Goal: Task Accomplishment & Management: Complete application form

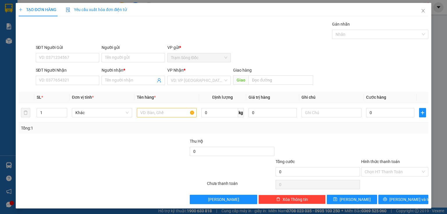
click at [54, 79] on input "SĐT Người Nhận" at bounding box center [67, 80] width 63 height 9
type input "0918115522"
click at [119, 80] on input "Người nhận *" at bounding box center [130, 80] width 51 height 6
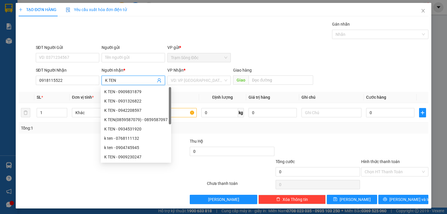
type input "K TEN"
drag, startPoint x: 172, startPoint y: 75, endPoint x: 175, endPoint y: 86, distance: 11.0
click at [173, 76] on div "VP Nhận * VD: VP Sài Gòn" at bounding box center [198, 77] width 63 height 20
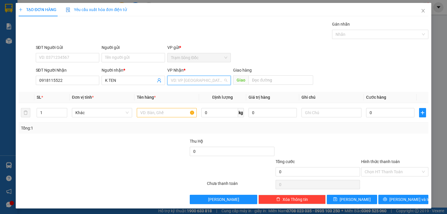
click at [180, 79] on input "search" at bounding box center [197, 80] width 52 height 9
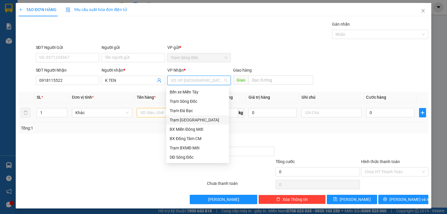
click at [184, 119] on div "Trạm [GEOGRAPHIC_DATA]" at bounding box center [198, 120] width 56 height 6
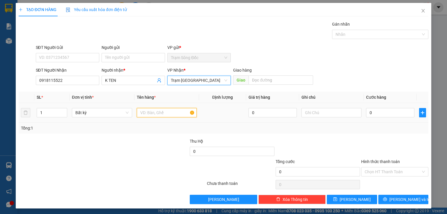
click at [162, 114] on input "text" at bounding box center [167, 112] width 60 height 9
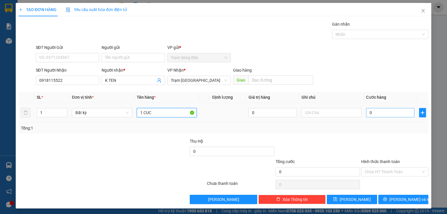
type input "1 CUC"
click at [388, 111] on input "0" at bounding box center [390, 112] width 48 height 9
type input "3"
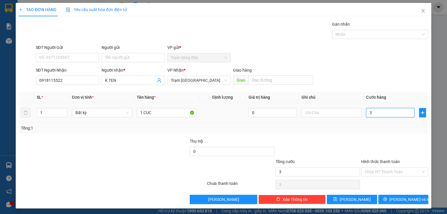
type input "30"
type input "30.000"
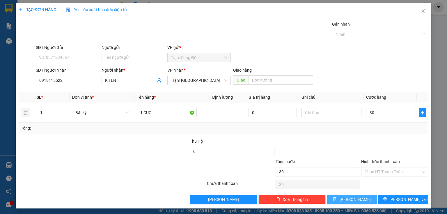
type input "30.000"
click at [337, 198] on icon "save" at bounding box center [335, 199] width 4 height 4
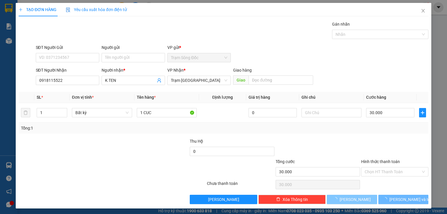
type input "0"
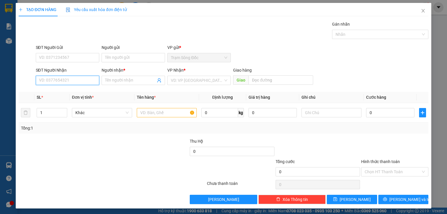
click at [55, 79] on input "SĐT Người Nhận" at bounding box center [67, 80] width 63 height 9
drag, startPoint x: 53, startPoint y: 90, endPoint x: 119, endPoint y: 112, distance: 69.6
click at [54, 90] on div "0988335910 - TẠ QUẾ" at bounding box center [67, 91] width 56 height 6
type input "0988335910"
type input "TẠ QUẾ"
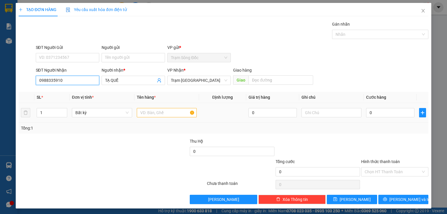
type input "0988335910"
click at [157, 114] on input "text" at bounding box center [167, 112] width 60 height 9
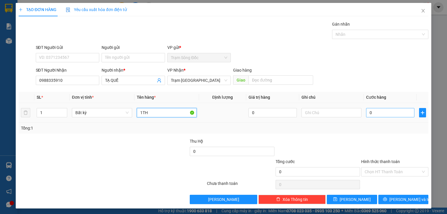
type input "1TH"
click at [377, 109] on input "0" at bounding box center [390, 112] width 48 height 9
type input "1"
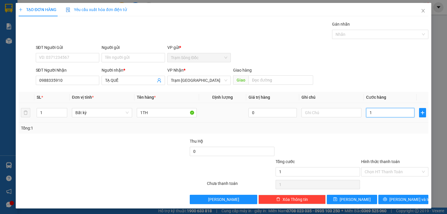
type input "15"
type input "150"
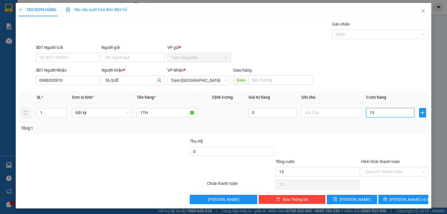
type input "150"
type input "150.000"
click at [363, 199] on button "[PERSON_NAME]" at bounding box center [352, 199] width 50 height 9
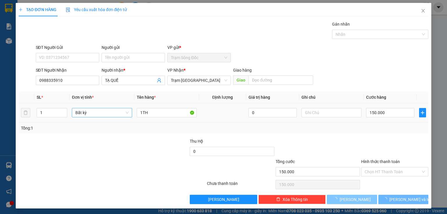
type input "0"
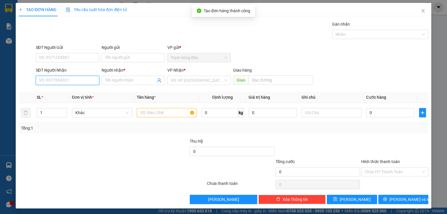
click at [83, 80] on input "SĐT Người Nhận" at bounding box center [67, 80] width 63 height 9
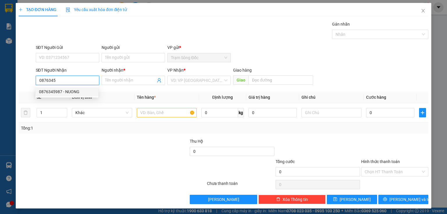
click at [82, 92] on div "0876345987 - NUONG" at bounding box center [67, 91] width 56 height 6
type input "0876345987"
type input "NUONG"
type input "AN LAC"
type input "0876345987"
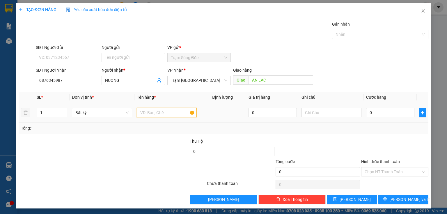
click at [146, 112] on input "text" at bounding box center [167, 112] width 60 height 9
type input "1TH"
click at [371, 111] on input "0" at bounding box center [390, 112] width 48 height 9
type input "1"
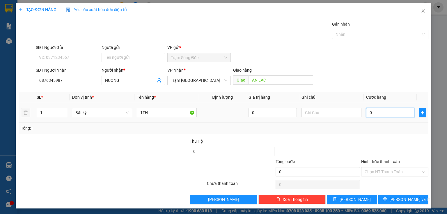
type input "1"
type input "10"
type input "100"
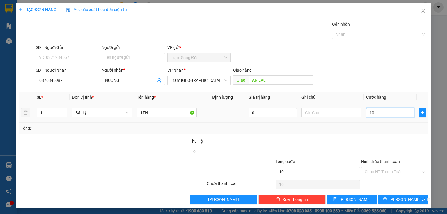
type input "100"
type input "1.000"
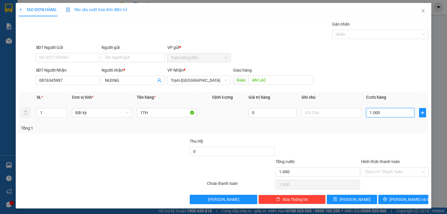
type input "100"
type input "100.000"
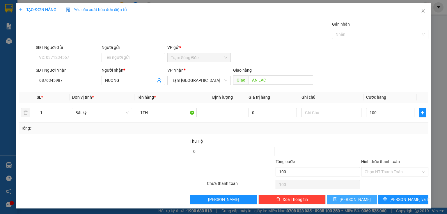
type input "100.000"
click at [347, 201] on button "[PERSON_NAME]" at bounding box center [352, 199] width 50 height 9
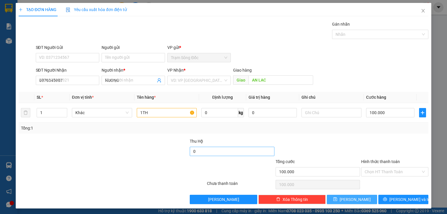
type input "0"
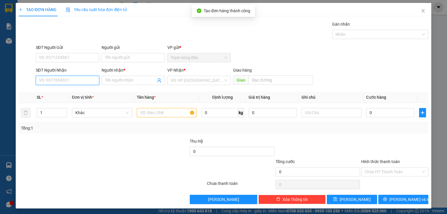
click at [88, 82] on input "SĐT Người Nhận" at bounding box center [67, 80] width 63 height 9
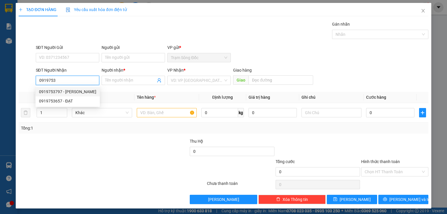
click at [78, 91] on div "0919753797 - THAO" at bounding box center [67, 91] width 57 height 6
type input "0919753797"
type input "THAO"
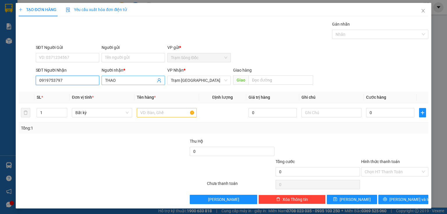
type input "0919753797"
drag, startPoint x: 125, startPoint y: 82, endPoint x: 104, endPoint y: 82, distance: 21.0
click at [105, 82] on input "THAO" at bounding box center [130, 80] width 51 height 6
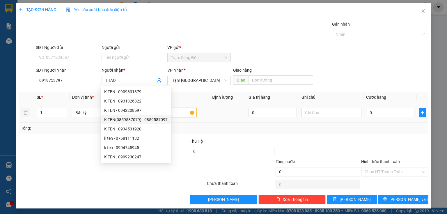
click at [182, 111] on input "text" at bounding box center [167, 112] width 60 height 9
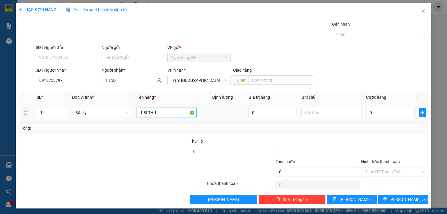
type input "1 BI THU"
click at [369, 114] on input "0" at bounding box center [390, 112] width 48 height 9
type input "3"
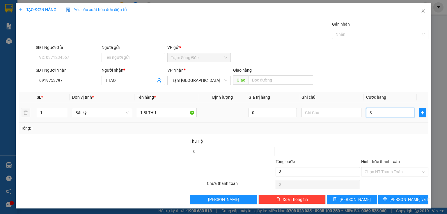
type input "30"
type input "30.000"
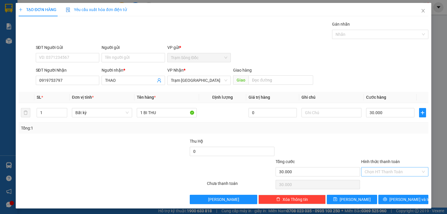
click at [366, 169] on input "Hình thức thanh toán" at bounding box center [393, 171] width 56 height 9
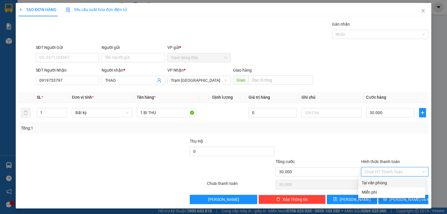
click at [371, 184] on div "Tại văn phòng" at bounding box center [392, 183] width 60 height 6
type input "0"
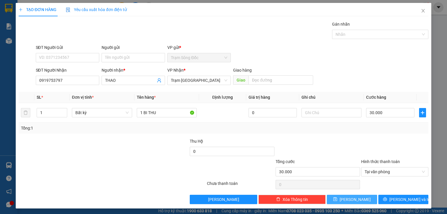
click at [354, 201] on span "[PERSON_NAME]" at bounding box center [355, 199] width 31 height 6
type input "0"
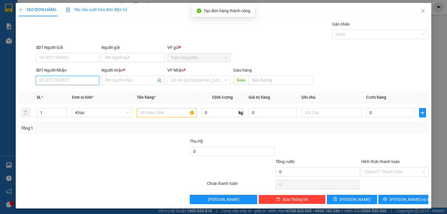
click at [72, 76] on input "SĐT Người Nhận" at bounding box center [67, 80] width 63 height 9
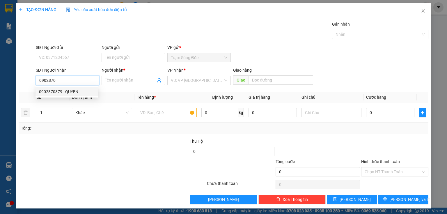
click at [64, 90] on div "0902870379 - QUYEN" at bounding box center [67, 91] width 56 height 6
type input "0902870379"
type input "QUYEN"
type input "0902870379"
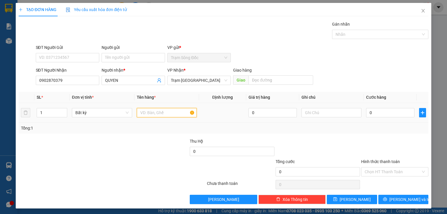
click at [148, 115] on input "text" at bounding box center [167, 112] width 60 height 9
type input "1TH"
click at [369, 113] on input "0" at bounding box center [390, 112] width 48 height 9
type input "4"
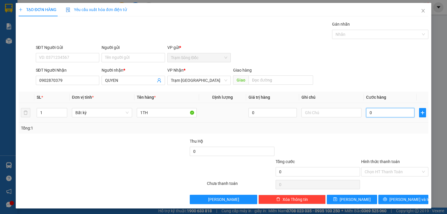
type input "4"
type input "40"
type input "40.000"
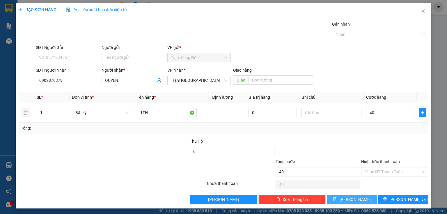
type input "40.000"
click at [338, 201] on button "[PERSON_NAME]" at bounding box center [352, 199] width 50 height 9
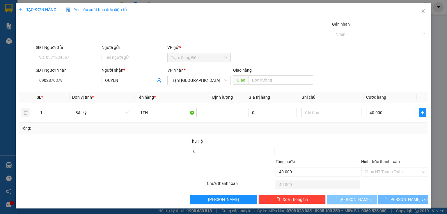
type input "0"
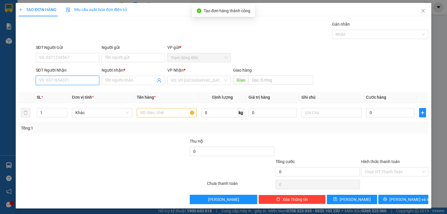
click at [84, 81] on input "SĐT Người Nhận" at bounding box center [67, 80] width 63 height 9
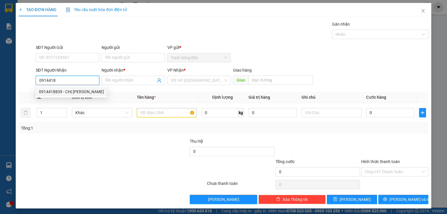
click at [70, 90] on div "0914418839 - CHỊ TÚ" at bounding box center [71, 91] width 65 height 6
type input "0914418839"
type input "CHỊ TÚ"
type input "0914418839"
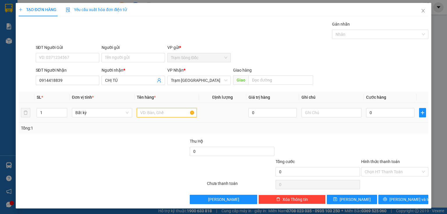
click at [139, 112] on input "text" at bounding box center [167, 112] width 60 height 9
type input "1TH"
click at [385, 115] on input "0" at bounding box center [390, 112] width 48 height 9
type input "1"
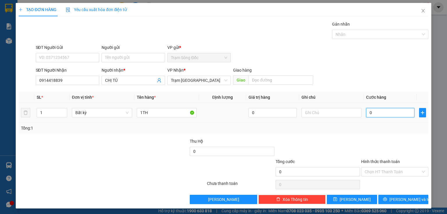
type input "1"
type input "10"
type input "100"
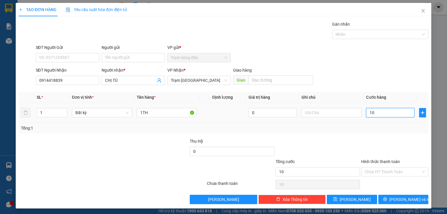
type input "100"
type input "100.000"
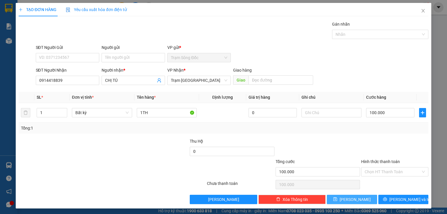
click at [362, 197] on button "[PERSON_NAME]" at bounding box center [352, 199] width 50 height 9
type input "0"
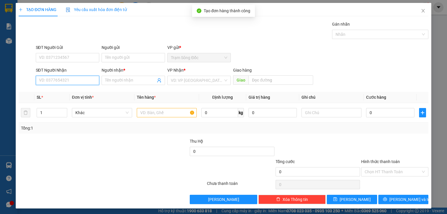
click at [89, 79] on input "SĐT Người Nhận" at bounding box center [67, 80] width 63 height 9
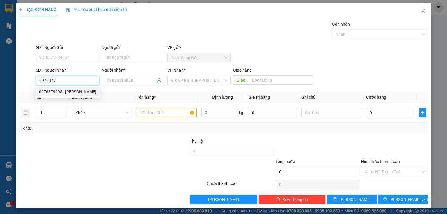
click at [75, 90] on div "0976879695 - THOM" at bounding box center [67, 91] width 57 height 6
type input "0976879695"
type input "THOM"
type input "DAI HOC NONG LAM"
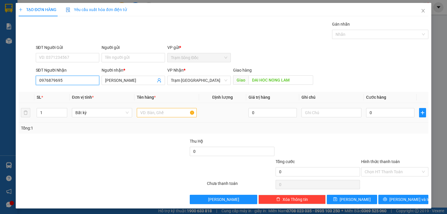
type input "0976879695"
click at [146, 113] on input "text" at bounding box center [167, 112] width 60 height 9
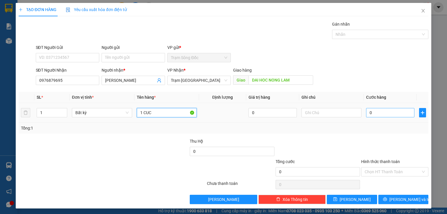
type input "1 CUC"
click at [388, 112] on input "0" at bounding box center [390, 112] width 48 height 9
type input "4"
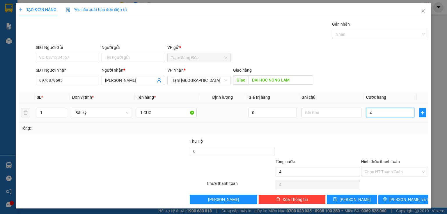
type input "40"
type input "40.000"
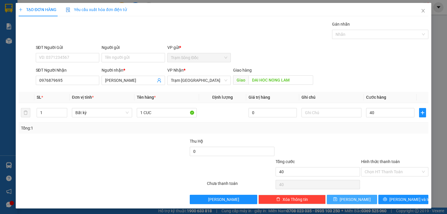
type input "40.000"
drag, startPoint x: 366, startPoint y: 196, endPoint x: 317, endPoint y: 177, distance: 53.2
click at [366, 196] on button "[PERSON_NAME]" at bounding box center [352, 199] width 50 height 9
type input "0"
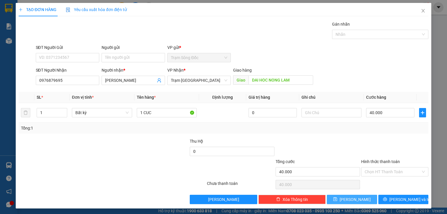
type input "0"
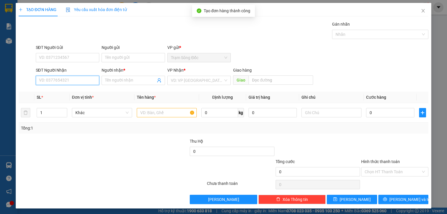
click at [87, 82] on input "SĐT Người Nhận" at bounding box center [67, 80] width 63 height 9
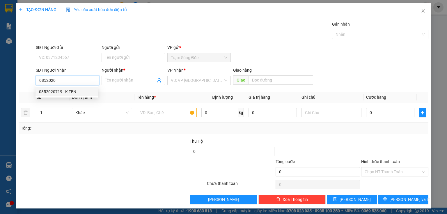
click at [77, 93] on div "0852020719 - K TEN" at bounding box center [67, 91] width 56 height 6
type input "0852020719"
type input "K TEN"
type input "TU VIEN KHANH AN"
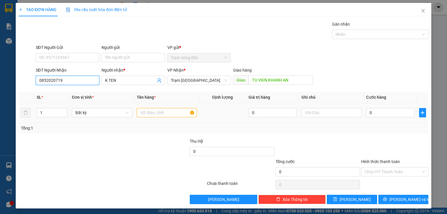
type input "0852020719"
click at [149, 114] on input "text" at bounding box center [167, 112] width 60 height 9
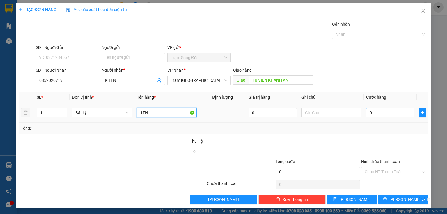
type input "1TH"
click at [377, 113] on input "0" at bounding box center [390, 112] width 48 height 9
type input "1"
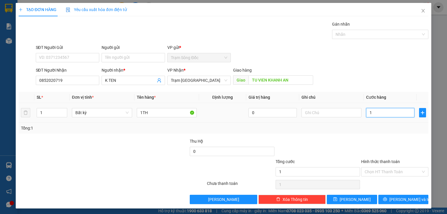
type input "17"
type input "170"
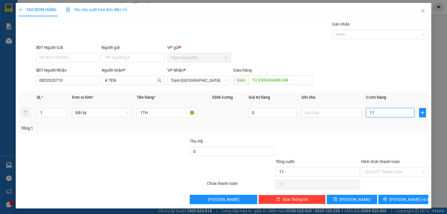
type input "170"
type input "170.000"
click at [352, 203] on button "[PERSON_NAME]" at bounding box center [352, 199] width 50 height 9
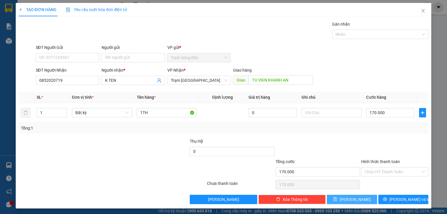
type input "0"
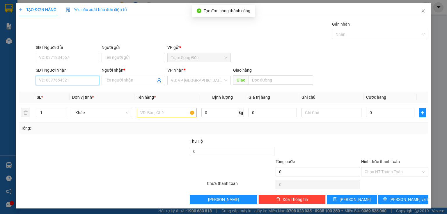
click at [85, 76] on input "SĐT Người Nhận" at bounding box center [67, 80] width 63 height 9
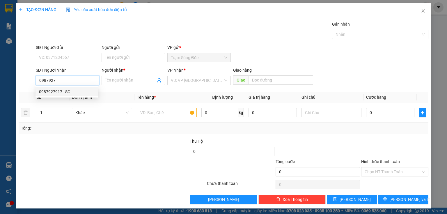
click at [60, 92] on div "0987927917 - SG" at bounding box center [67, 91] width 56 height 6
type input "0987927917"
type input "SG"
type input "AN SUONG"
type input "0987927917"
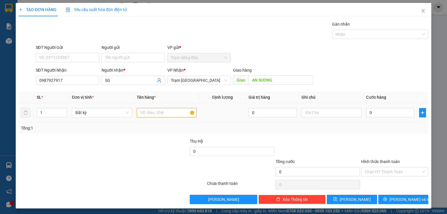
click at [146, 115] on input "text" at bounding box center [167, 112] width 60 height 9
type input "1TH"
click at [369, 113] on input "0" at bounding box center [390, 112] width 48 height 9
type input "1"
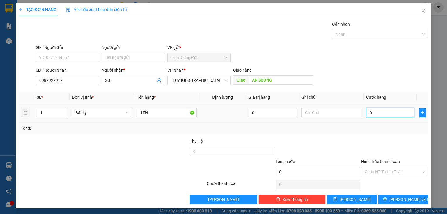
type input "1"
type input "16"
type input "160"
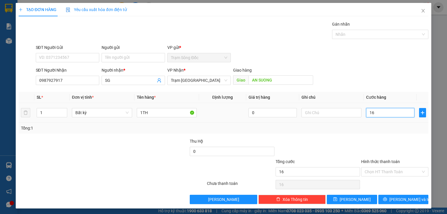
type input "160"
type input "160.000"
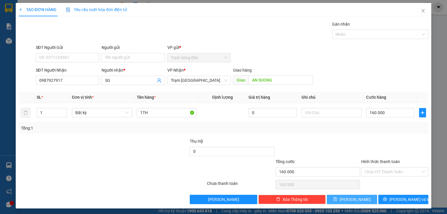
click at [337, 200] on icon "save" at bounding box center [335, 199] width 4 height 4
type input "0"
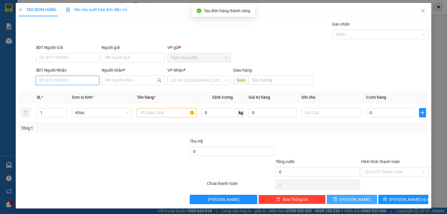
click at [68, 78] on input "SĐT Người Nhận" at bounding box center [67, 80] width 63 height 9
type input "0911559248"
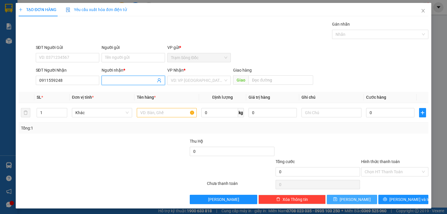
click at [114, 82] on input "Người nhận *" at bounding box center [130, 80] width 51 height 6
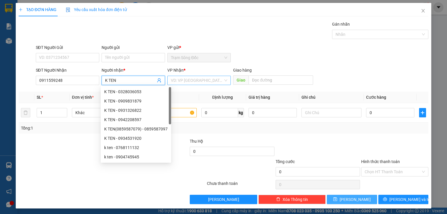
type input "K TEN"
click at [191, 83] on input "search" at bounding box center [197, 80] width 52 height 9
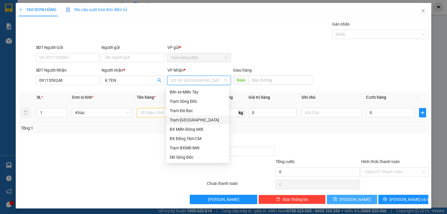
drag, startPoint x: 192, startPoint y: 120, endPoint x: 166, endPoint y: 115, distance: 26.7
click at [191, 120] on div "Trạm [GEOGRAPHIC_DATA]" at bounding box center [198, 120] width 56 height 6
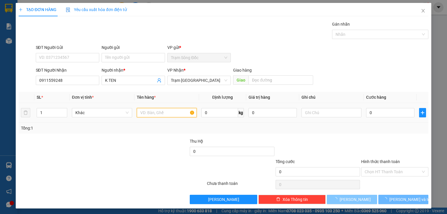
click at [151, 112] on input "text" at bounding box center [167, 112] width 60 height 9
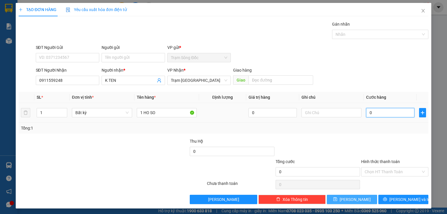
click at [373, 114] on input "0" at bounding box center [390, 112] width 48 height 9
drag, startPoint x: 376, startPoint y: 169, endPoint x: 376, endPoint y: 177, distance: 8.7
click at [376, 169] on input "Hình thức thanh toán" at bounding box center [393, 171] width 56 height 9
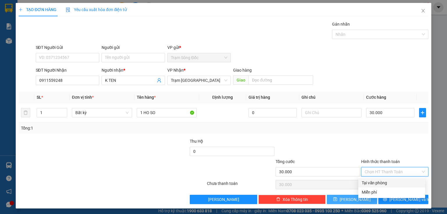
drag, startPoint x: 375, startPoint y: 181, endPoint x: 368, endPoint y: 187, distance: 9.1
click at [375, 181] on div "Tại văn phòng" at bounding box center [392, 183] width 60 height 6
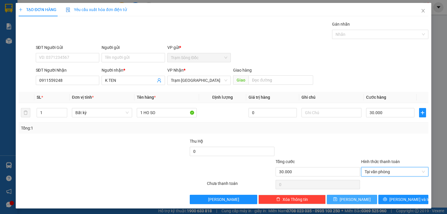
click at [353, 196] on span "[PERSON_NAME]" at bounding box center [355, 199] width 31 height 6
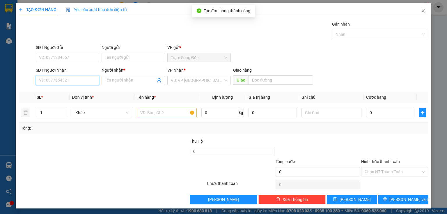
click at [73, 80] on input "SĐT Người Nhận" at bounding box center [67, 80] width 63 height 9
drag, startPoint x: 63, startPoint y: 80, endPoint x: 34, endPoint y: 80, distance: 28.8
click at [34, 80] on div "SĐT Người Nhận 0946916 0946916 Người nhận * Tên người nhận VP Nhận * VD: VP Sài…" at bounding box center [223, 77] width 411 height 20
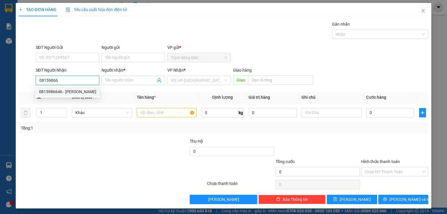
click at [54, 89] on div "0815986646 - THAO VY" at bounding box center [67, 91] width 57 height 6
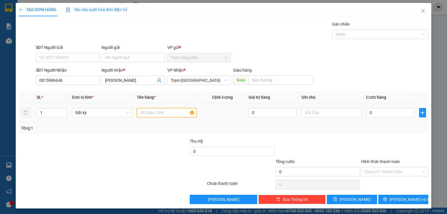
click at [150, 115] on input "text" at bounding box center [167, 112] width 60 height 9
click at [391, 114] on input "0" at bounding box center [390, 112] width 48 height 9
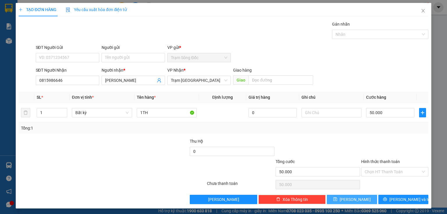
click at [329, 195] on button "[PERSON_NAME]" at bounding box center [352, 199] width 50 height 9
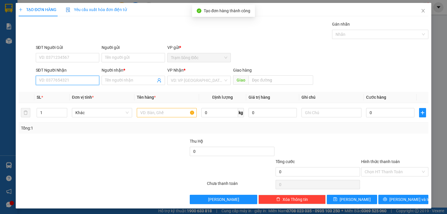
click at [78, 78] on input "SĐT Người Nhận" at bounding box center [67, 80] width 63 height 9
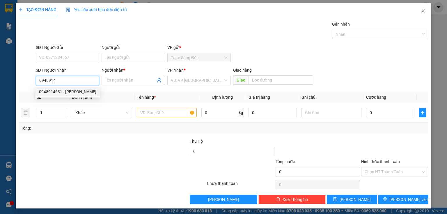
click at [68, 93] on div "0948914631 - TRINH" at bounding box center [67, 91] width 57 height 6
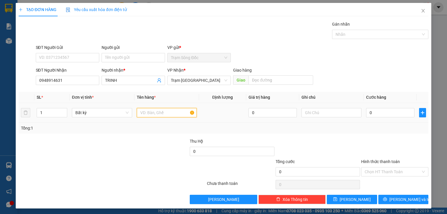
click at [144, 116] on input "text" at bounding box center [167, 112] width 60 height 9
click at [374, 112] on input "0" at bounding box center [390, 112] width 48 height 9
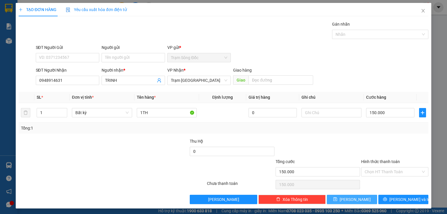
click at [335, 200] on button "[PERSON_NAME]" at bounding box center [352, 199] width 50 height 9
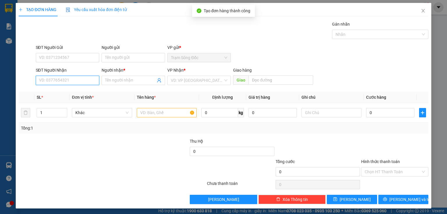
click at [86, 81] on input "SĐT Người Nhận" at bounding box center [67, 80] width 63 height 9
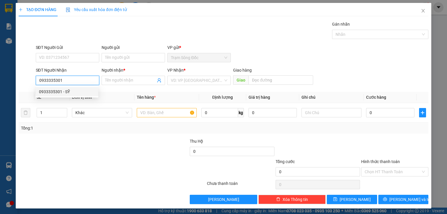
click at [81, 93] on div "0933335301 - SỸ" at bounding box center [67, 91] width 56 height 6
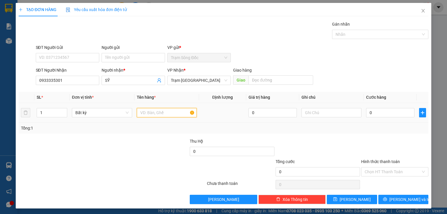
click at [154, 114] on input "text" at bounding box center [167, 112] width 60 height 9
drag, startPoint x: 383, startPoint y: 171, endPoint x: 380, endPoint y: 181, distance: 11.0
click at [383, 171] on input "Hình thức thanh toán" at bounding box center [393, 171] width 56 height 9
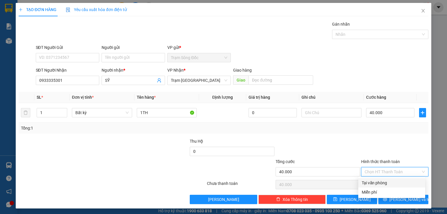
click at [378, 184] on div "Tại văn phòng" at bounding box center [392, 183] width 60 height 6
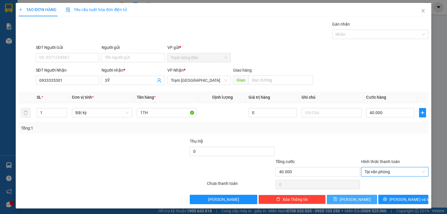
click at [362, 195] on button "[PERSON_NAME]" at bounding box center [352, 199] width 50 height 9
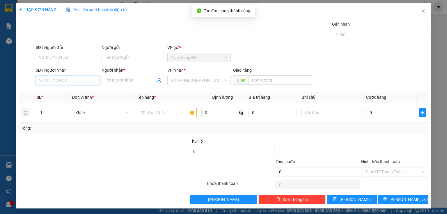
click at [82, 79] on input "SĐT Người Nhận" at bounding box center [67, 80] width 63 height 9
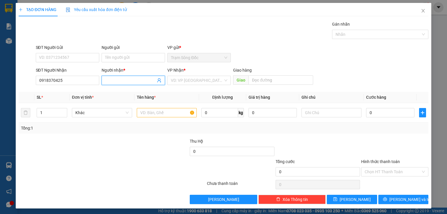
click at [128, 80] on input "Người nhận *" at bounding box center [130, 80] width 51 height 6
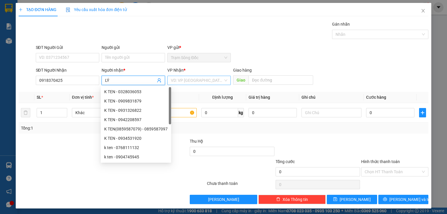
click at [187, 79] on input "search" at bounding box center [197, 80] width 52 height 9
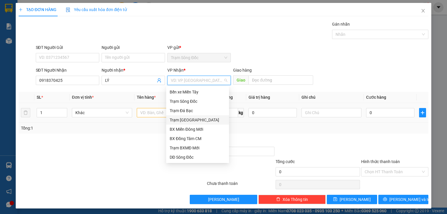
drag, startPoint x: 185, startPoint y: 120, endPoint x: 161, endPoint y: 116, distance: 24.6
click at [185, 120] on div "Trạm [GEOGRAPHIC_DATA]" at bounding box center [198, 120] width 56 height 6
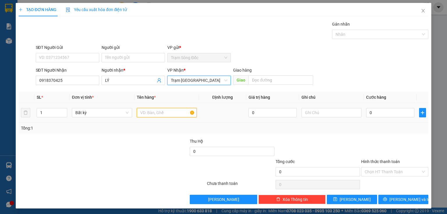
click at [154, 114] on input "text" at bounding box center [167, 112] width 60 height 9
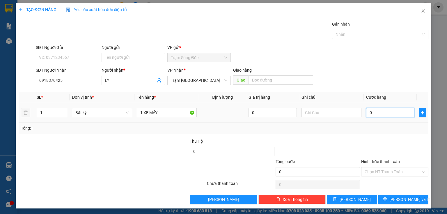
click at [381, 113] on input "0" at bounding box center [390, 112] width 48 height 9
click at [389, 164] on div "Hình thức thanh toán" at bounding box center [394, 162] width 67 height 9
click at [388, 169] on input "Hình thức thanh toán" at bounding box center [393, 171] width 56 height 9
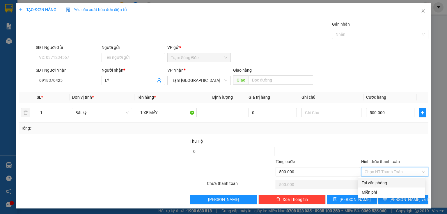
click at [382, 184] on div "Tại văn phòng" at bounding box center [392, 183] width 60 height 6
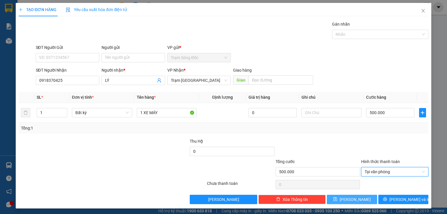
click at [354, 198] on span "[PERSON_NAME]" at bounding box center [355, 199] width 31 height 6
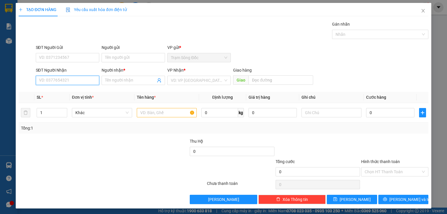
click at [49, 81] on input "SĐT Người Nhận" at bounding box center [67, 80] width 63 height 9
click at [114, 83] on input "Người nhận *" at bounding box center [130, 80] width 51 height 6
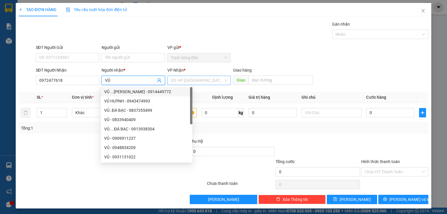
click at [171, 84] on input "search" at bounding box center [197, 80] width 52 height 9
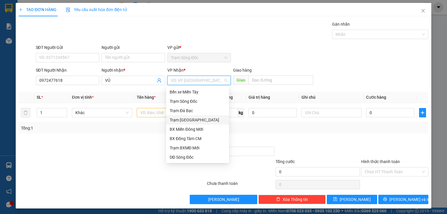
drag, startPoint x: 193, startPoint y: 120, endPoint x: 164, endPoint y: 116, distance: 29.4
click at [193, 120] on div "Trạm [GEOGRAPHIC_DATA]" at bounding box center [198, 120] width 56 height 6
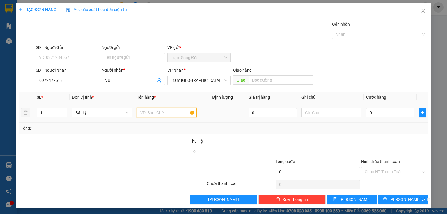
click at [158, 114] on input "text" at bounding box center [167, 112] width 60 height 9
click at [398, 113] on input "0" at bounding box center [390, 112] width 48 height 9
click at [384, 168] on input "Hình thức thanh toán" at bounding box center [393, 171] width 56 height 9
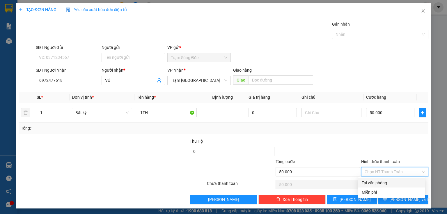
click at [384, 180] on div "Tại văn phòng" at bounding box center [392, 183] width 60 height 6
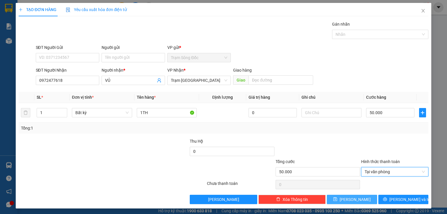
click at [361, 199] on button "[PERSON_NAME]" at bounding box center [352, 199] width 50 height 9
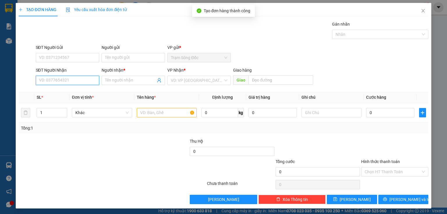
click at [83, 82] on input "SĐT Người Nhận" at bounding box center [67, 80] width 63 height 9
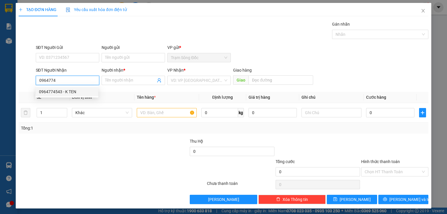
click at [70, 93] on div "0964774543 - K TEN" at bounding box center [67, 91] width 56 height 6
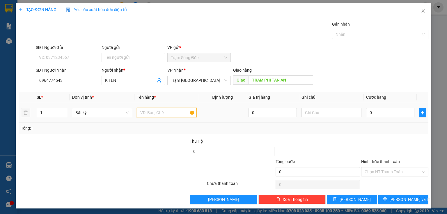
click at [144, 114] on input "text" at bounding box center [167, 112] width 60 height 9
click at [371, 113] on input "0" at bounding box center [390, 112] width 48 height 9
click at [367, 169] on input "Hình thức thanh toán" at bounding box center [393, 171] width 56 height 9
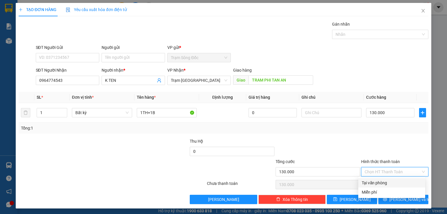
drag, startPoint x: 368, startPoint y: 182, endPoint x: 363, endPoint y: 191, distance: 10.4
click at [368, 182] on div "Tại văn phòng" at bounding box center [392, 183] width 60 height 6
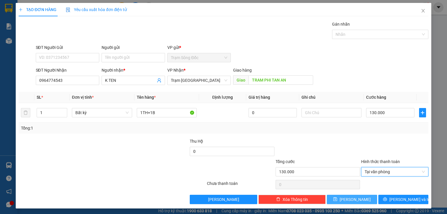
click at [359, 195] on button "[PERSON_NAME]" at bounding box center [352, 199] width 50 height 9
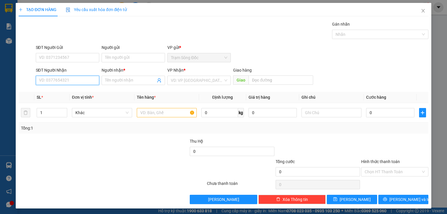
click at [52, 81] on input "SĐT Người Nhận" at bounding box center [67, 80] width 63 height 9
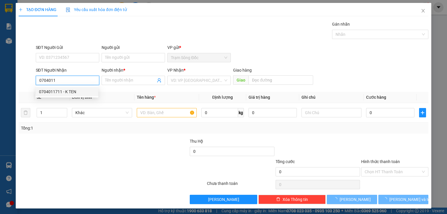
click at [64, 91] on div "0704011711 - K TEN" at bounding box center [67, 91] width 56 height 6
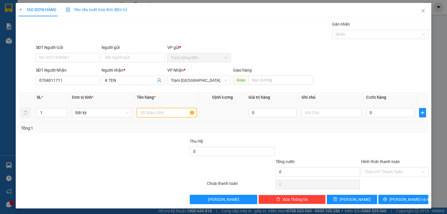
click at [143, 116] on input "text" at bounding box center [167, 112] width 60 height 9
click at [371, 112] on input "0" at bounding box center [390, 112] width 48 height 9
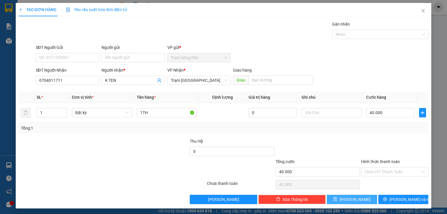
click at [352, 201] on span "[PERSON_NAME]" at bounding box center [355, 199] width 31 height 6
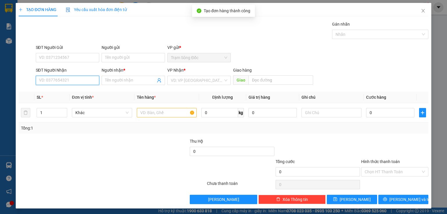
click at [92, 83] on input "SĐT Người Nhận" at bounding box center [67, 80] width 63 height 9
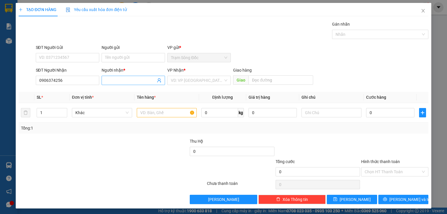
click at [111, 81] on input "Người nhận *" at bounding box center [130, 80] width 51 height 6
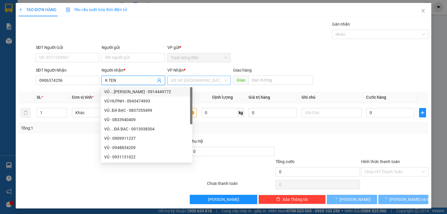
click at [182, 78] on input "search" at bounding box center [197, 80] width 52 height 9
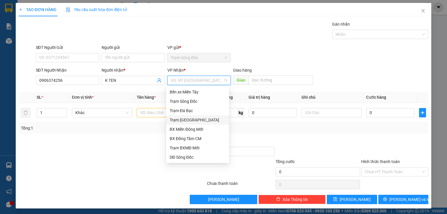
click at [184, 121] on div "Trạm [GEOGRAPHIC_DATA]" at bounding box center [198, 120] width 56 height 6
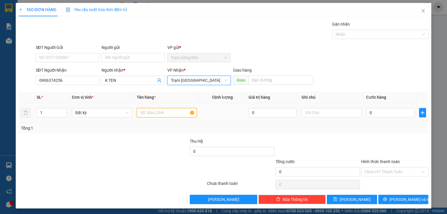
click at [154, 111] on input "text" at bounding box center [167, 112] width 60 height 9
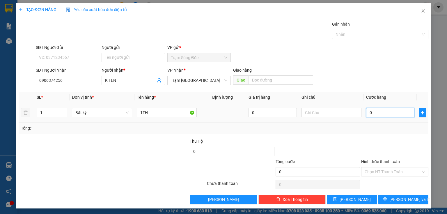
click at [385, 111] on input "0" at bounding box center [390, 112] width 48 height 9
click at [370, 167] on input "Hình thức thanh toán" at bounding box center [393, 171] width 56 height 9
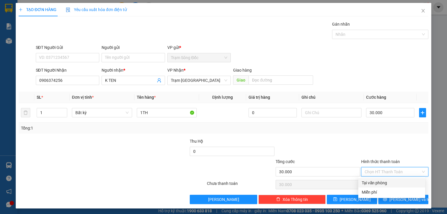
click at [378, 185] on div "Tại văn phòng" at bounding box center [392, 183] width 60 height 6
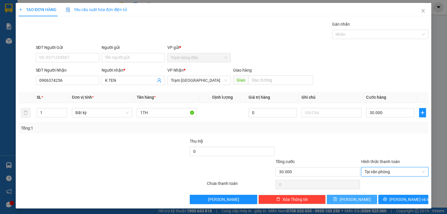
click at [365, 198] on button "[PERSON_NAME]" at bounding box center [352, 199] width 50 height 9
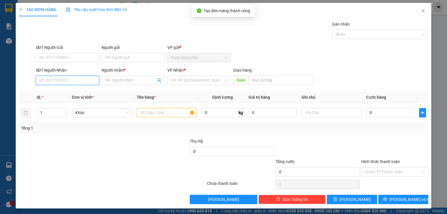
click at [88, 80] on input "SĐT Người Nhận" at bounding box center [67, 80] width 63 height 9
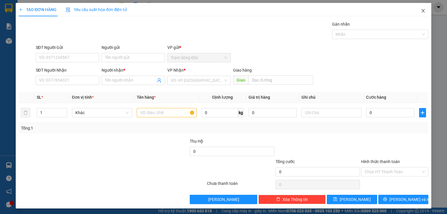
click at [421, 11] on icon "close" at bounding box center [423, 10] width 5 height 5
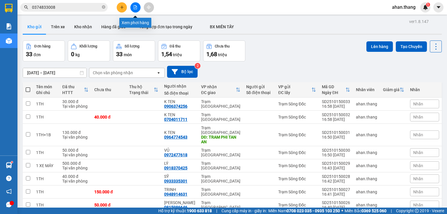
click at [137, 8] on icon "file-add" at bounding box center [135, 7] width 3 height 4
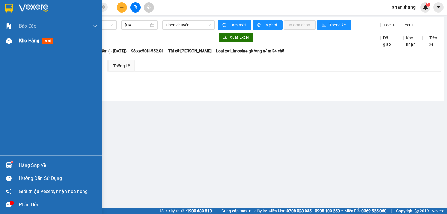
click at [28, 43] on span "Kho hàng" at bounding box center [29, 41] width 20 height 6
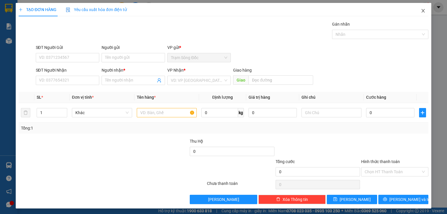
click at [421, 10] on icon "close" at bounding box center [423, 10] width 5 height 5
click at [81, 80] on input "SĐT Người Nhận" at bounding box center [67, 80] width 63 height 9
type input "0941164552"
click at [124, 81] on input "Người nhận *" at bounding box center [130, 80] width 51 height 6
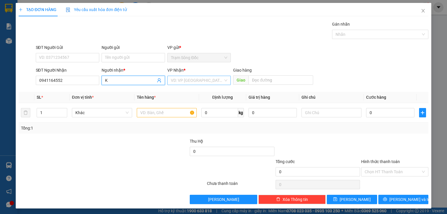
type input "K"
click at [186, 81] on input "search" at bounding box center [197, 80] width 52 height 9
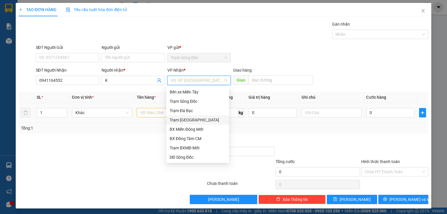
drag, startPoint x: 189, startPoint y: 120, endPoint x: 169, endPoint y: 116, distance: 20.8
click at [189, 120] on div "Trạm [GEOGRAPHIC_DATA]" at bounding box center [198, 120] width 56 height 6
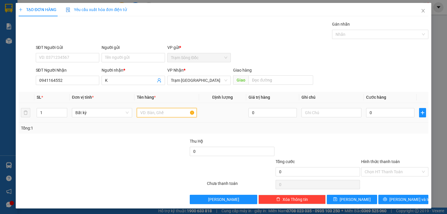
click at [163, 113] on input "text" at bounding box center [167, 112] width 60 height 9
type input "1"
click at [398, 105] on td "0" at bounding box center [390, 113] width 53 height 20
click at [386, 112] on input "0" at bounding box center [390, 112] width 48 height 9
type input "1"
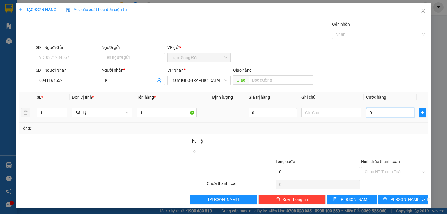
type input "1"
type input "1.000"
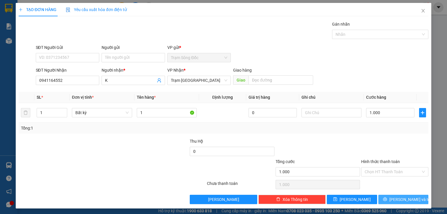
click at [387, 201] on icon "printer" at bounding box center [385, 199] width 4 height 4
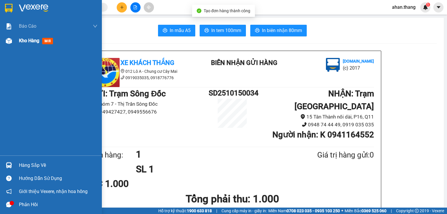
click at [31, 42] on span "Kho hàng" at bounding box center [29, 41] width 20 height 6
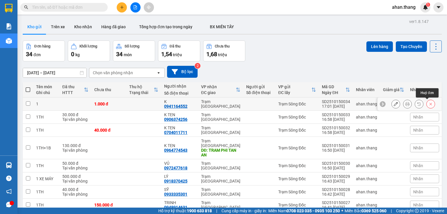
click at [429, 105] on icon at bounding box center [431, 104] width 4 height 4
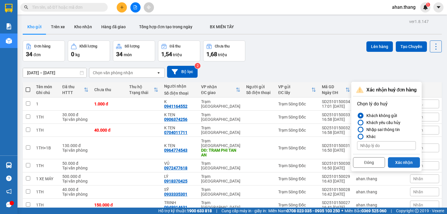
click at [394, 162] on button "Xác nhận" at bounding box center [404, 162] width 32 height 10
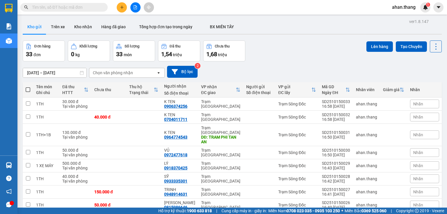
click at [406, 8] on span "ahan.thang" at bounding box center [403, 6] width 33 height 7
click at [402, 19] on span "Đăng xuất" at bounding box center [408, 18] width 24 height 6
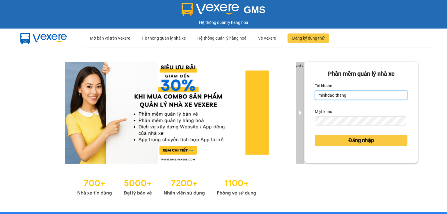
drag, startPoint x: 356, startPoint y: 95, endPoint x: 299, endPoint y: 95, distance: 57.3
click at [299, 95] on div "2 of 3 Phần mềm quản lý nhà xe Tài khoản minhdao.thang Mật khẩu Đăng nhập" at bounding box center [223, 129] width 447 height 165
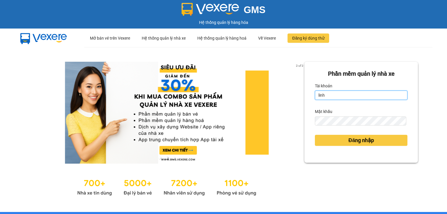
type input "linhdabac.thang"
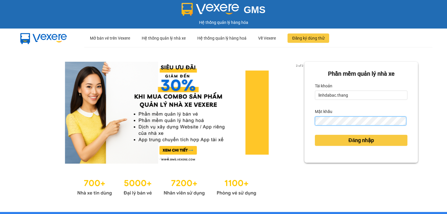
click at [304, 120] on div "Phần mềm quản lý nhà xe Tài khoản linhdabac.thang Mật khẩu Đăng nhập" at bounding box center [361, 112] width 114 height 101
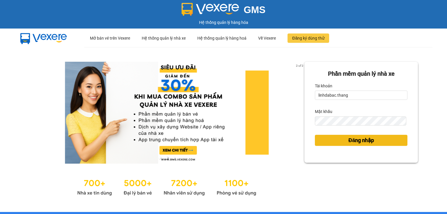
click at [327, 142] on button "Đăng nhập" at bounding box center [361, 140] width 93 height 11
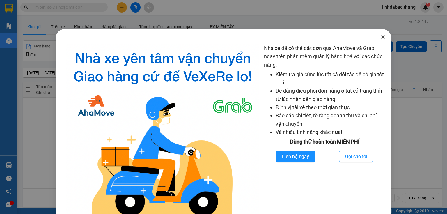
click at [381, 37] on icon "close" at bounding box center [382, 36] width 3 height 3
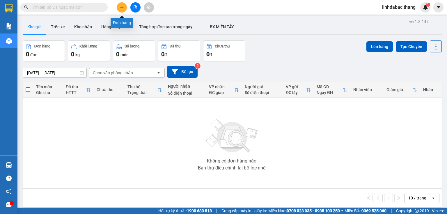
click at [119, 7] on button at bounding box center [122, 7] width 10 height 10
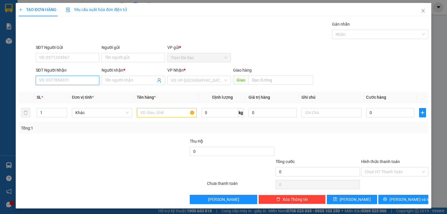
click at [83, 80] on input "SĐT Người Nhận" at bounding box center [67, 80] width 63 height 9
type input "0"
type input "0365093112"
click at [116, 82] on input "Người nhận *" at bounding box center [130, 80] width 51 height 6
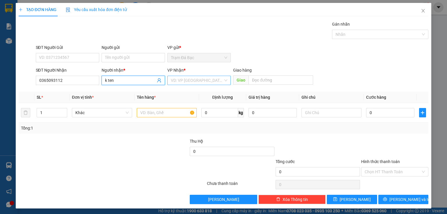
type input "k ten"
click at [180, 79] on input "search" at bounding box center [197, 80] width 52 height 9
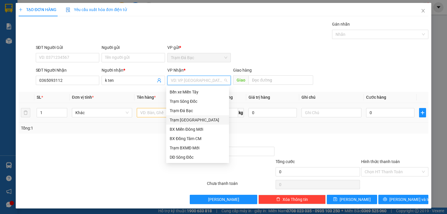
drag, startPoint x: 189, startPoint y: 122, endPoint x: 164, endPoint y: 115, distance: 25.9
click at [189, 122] on div "Trạm [GEOGRAPHIC_DATA]" at bounding box center [198, 120] width 56 height 6
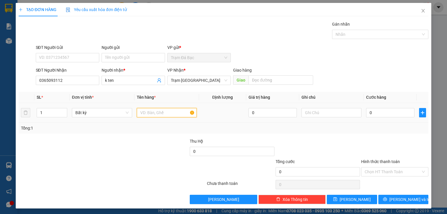
click at [162, 114] on input "text" at bounding box center [167, 112] width 60 height 9
type input "1th"
click at [367, 112] on input "0" at bounding box center [390, 112] width 48 height 9
type input "5"
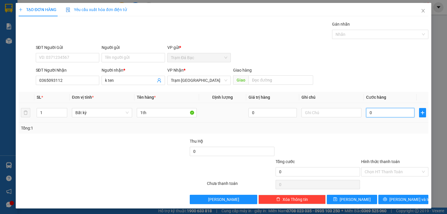
type input "5"
type input "50"
type input "50.000"
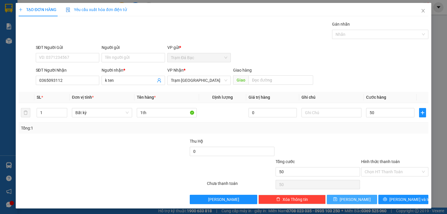
type input "50.000"
click at [363, 199] on button "[PERSON_NAME]" at bounding box center [352, 199] width 50 height 9
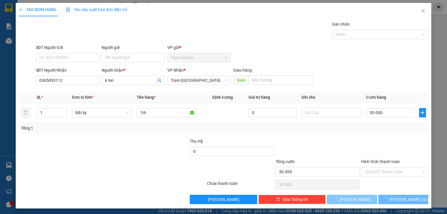
type input "0"
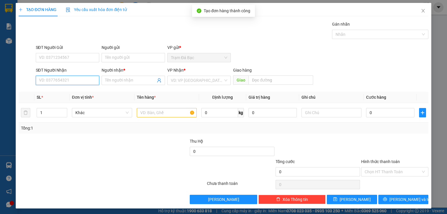
click at [80, 80] on input "SĐT Người Nhận" at bounding box center [67, 80] width 63 height 9
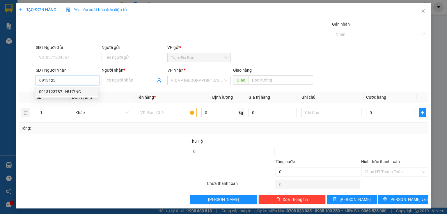
click at [65, 91] on div "0913123787 - HƯỜNG" at bounding box center [67, 91] width 56 height 6
type input "0913123787"
type input "HƯỜNG"
type input "TIỀN GIANG"
type input "0913123787"
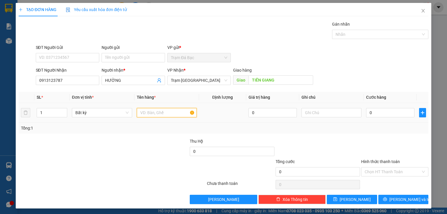
click at [149, 112] on input "text" at bounding box center [167, 112] width 60 height 9
type input "3 BAO"
click at [64, 111] on icon "up" at bounding box center [64, 111] width 2 height 1
type input "3"
click at [64, 111] on icon "up" at bounding box center [64, 111] width 2 height 1
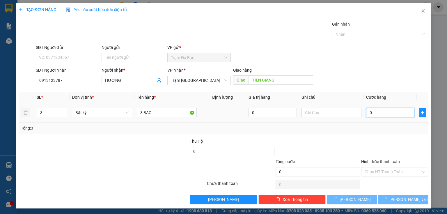
click at [374, 113] on input "0" at bounding box center [390, 112] width 48 height 9
type input "1"
type input "18"
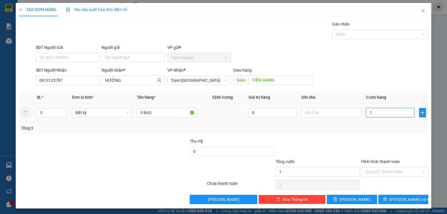
type input "18"
type input "180"
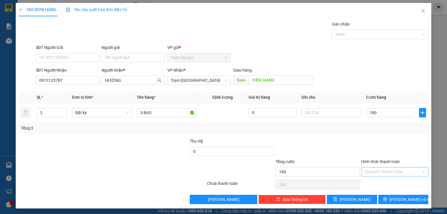
type input "180.000"
click at [380, 169] on input "Hình thức thanh toán" at bounding box center [393, 171] width 56 height 9
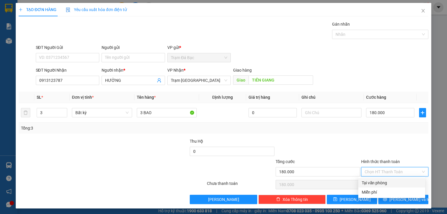
click at [377, 184] on div "Tại văn phòng" at bounding box center [392, 183] width 60 height 6
type input "0"
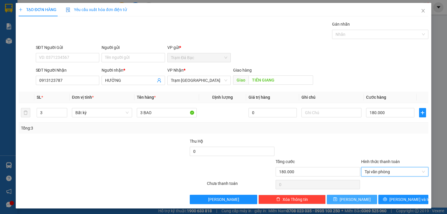
click at [360, 198] on button "[PERSON_NAME]" at bounding box center [352, 199] width 50 height 9
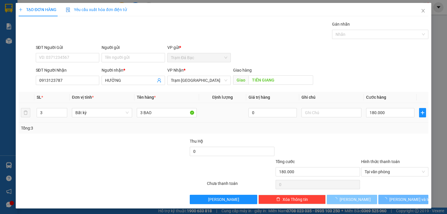
type input "1"
type input "0"
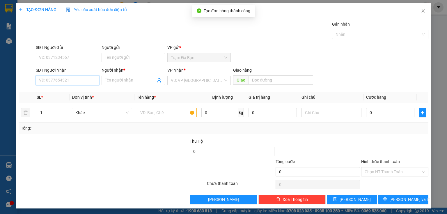
click at [80, 79] on input "SĐT Người Nhận" at bounding box center [67, 80] width 63 height 9
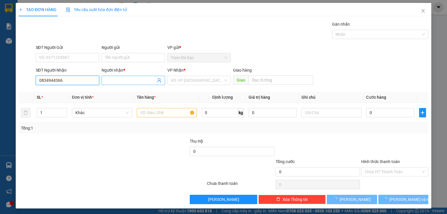
type input "0834944366"
click at [124, 80] on input "Người nhận *" at bounding box center [130, 80] width 51 height 6
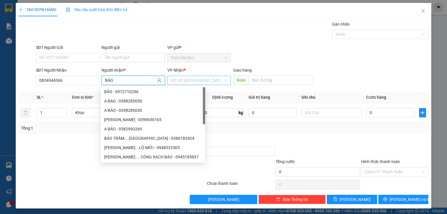
type input "BẢO"
click at [176, 79] on input "search" at bounding box center [197, 80] width 52 height 9
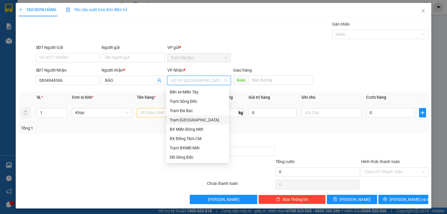
click at [182, 119] on div "Trạm [GEOGRAPHIC_DATA]" at bounding box center [198, 120] width 56 height 6
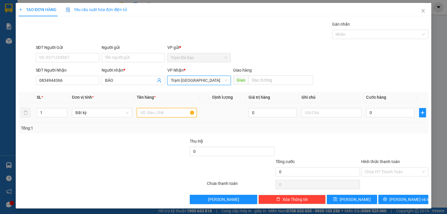
click at [160, 111] on input "text" at bounding box center [167, 112] width 60 height 9
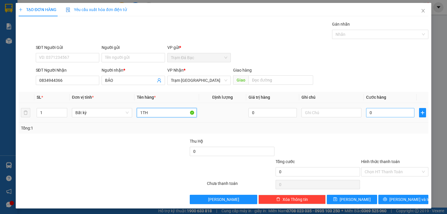
type input "1TH"
click at [384, 112] on input "0" at bounding box center [390, 112] width 48 height 9
type input "3"
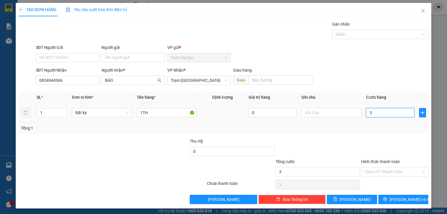
type input "30"
type input "30.000"
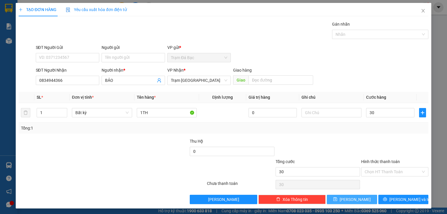
type input "30.000"
click at [350, 199] on span "[PERSON_NAME]" at bounding box center [355, 199] width 31 height 6
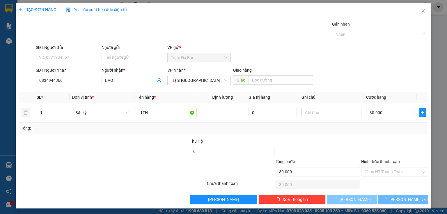
type input "0"
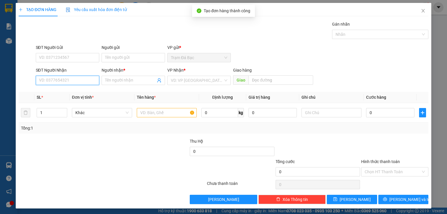
click at [70, 78] on input "SĐT Người Nhận" at bounding box center [67, 80] width 63 height 9
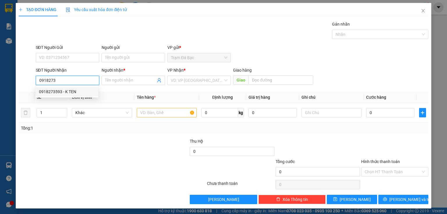
click at [60, 92] on div "0918273593 - K TEN" at bounding box center [67, 91] width 56 height 6
type input "0918273593"
type input "K TEN"
type input "0918273593"
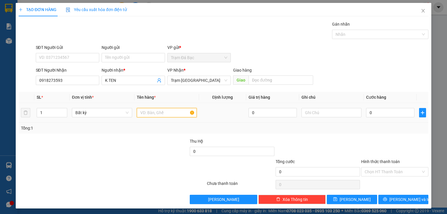
click at [161, 111] on input "text" at bounding box center [167, 112] width 60 height 9
click at [254, 82] on input "text" at bounding box center [281, 79] width 65 height 9
type input "BXMĐ"
click at [165, 115] on input "text" at bounding box center [167, 112] width 60 height 9
type input "1TH"
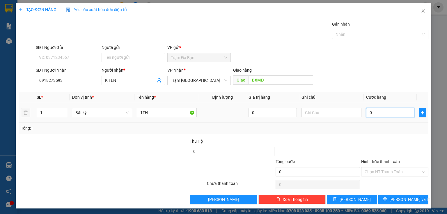
click at [371, 113] on input "0" at bounding box center [390, 112] width 48 height 9
type input "6"
type input "60"
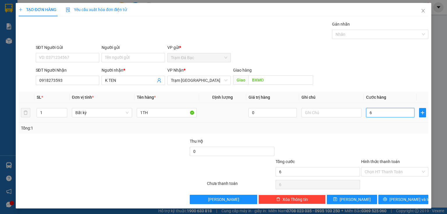
type input "60"
type input "60.000"
click at [381, 176] on div "Hình thức thanh toán Chọn HT Thanh Toán" at bounding box center [394, 168] width 67 height 20
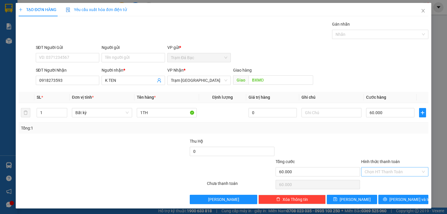
click at [380, 170] on input "Hình thức thanh toán" at bounding box center [393, 171] width 56 height 9
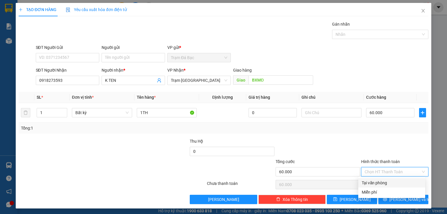
drag, startPoint x: 375, startPoint y: 183, endPoint x: 370, endPoint y: 183, distance: 4.7
click at [374, 183] on div "Tại văn phòng" at bounding box center [392, 183] width 60 height 6
type input "0"
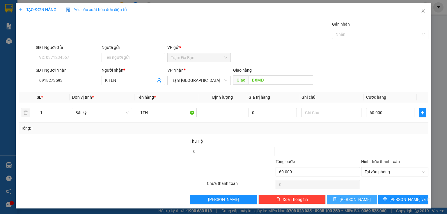
click at [355, 197] on span "[PERSON_NAME]" at bounding box center [355, 199] width 31 height 6
type input "0"
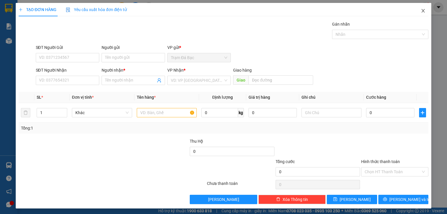
click at [422, 10] on icon "close" at bounding box center [423, 10] width 3 height 3
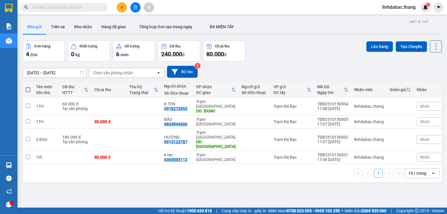
click at [408, 170] on div "10 / trang" at bounding box center [417, 173] width 18 height 6
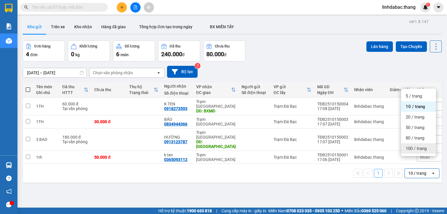
drag, startPoint x: 408, startPoint y: 150, endPoint x: 313, endPoint y: 128, distance: 97.4
click at [408, 150] on span "100 / trang" at bounding box center [416, 149] width 21 height 6
